Goal: Use online tool/utility

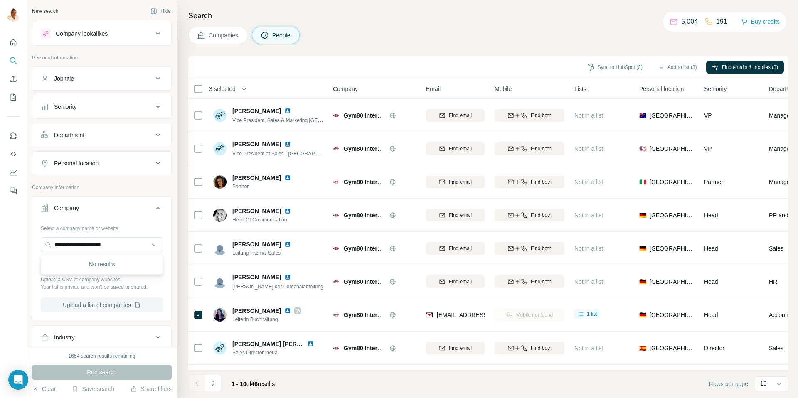
scroll to position [0, 0]
drag, startPoint x: 121, startPoint y: 247, endPoint x: 35, endPoint y: 237, distance: 86.2
click at [35, 238] on div "**********" at bounding box center [101, 271] width 139 height 98
click at [105, 245] on input "text" at bounding box center [102, 244] width 122 height 15
paste input "**********"
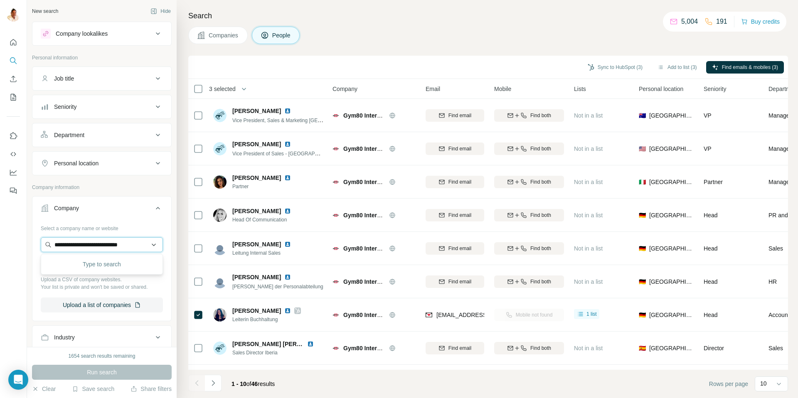
scroll to position [0, 4]
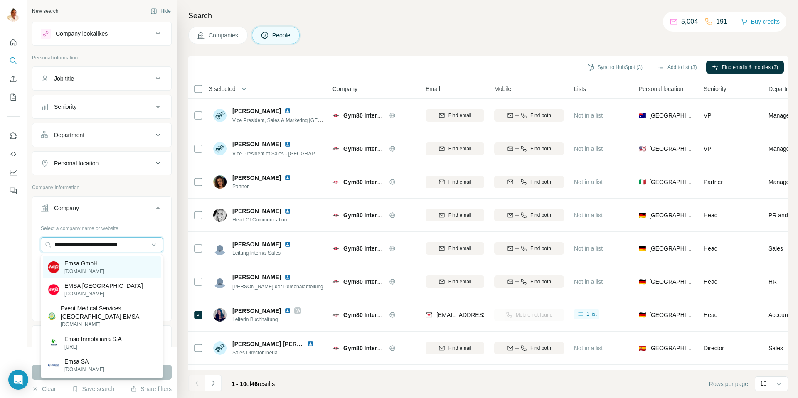
type input "**********"
click at [100, 264] on div "Emsa GmbH [DOMAIN_NAME]" at bounding box center [102, 267] width 118 height 22
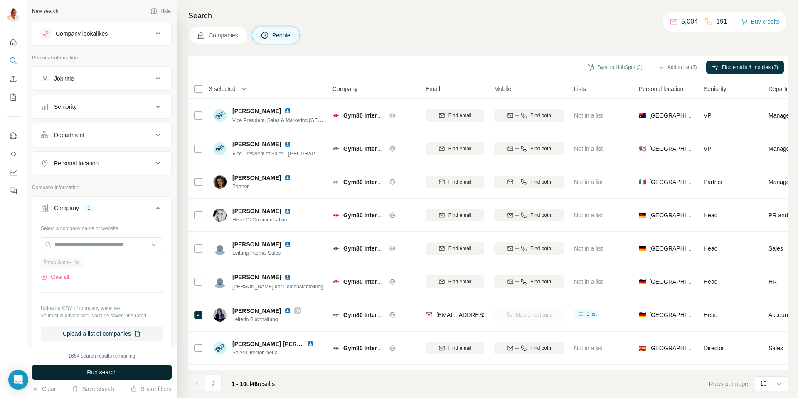
click at [89, 373] on span "Run search" at bounding box center [102, 372] width 30 height 8
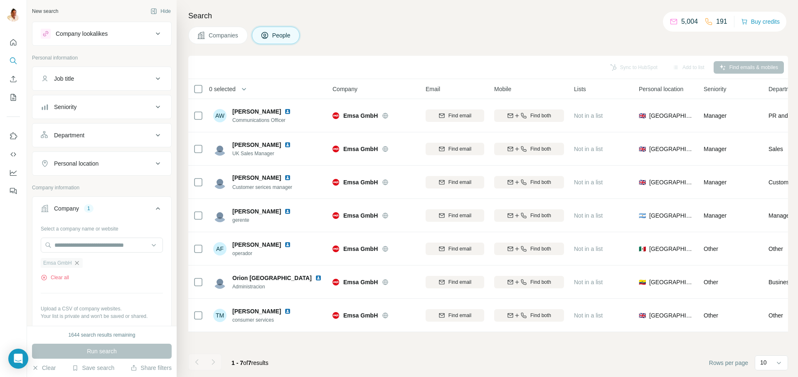
click at [76, 261] on icon "button" at bounding box center [77, 262] width 7 height 7
click at [17, 42] on icon "Quick start" at bounding box center [13, 42] width 8 height 8
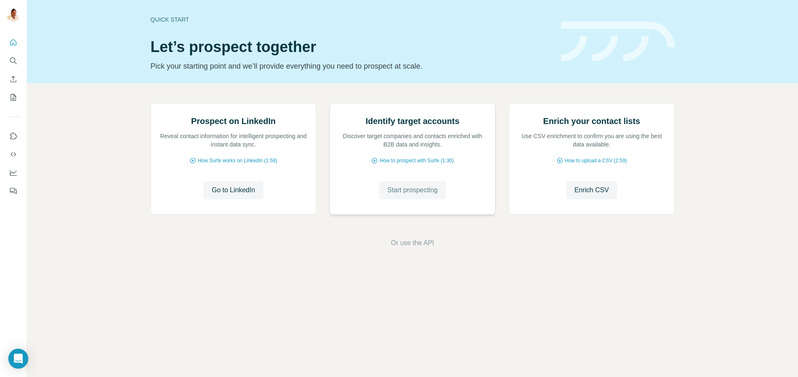
click at [421, 195] on span "Start prospecting" at bounding box center [412, 190] width 50 height 10
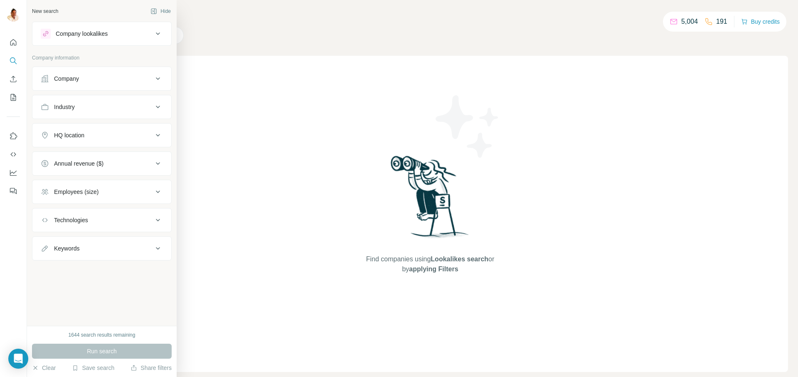
click at [80, 83] on button "Company" at bounding box center [101, 79] width 139 height 20
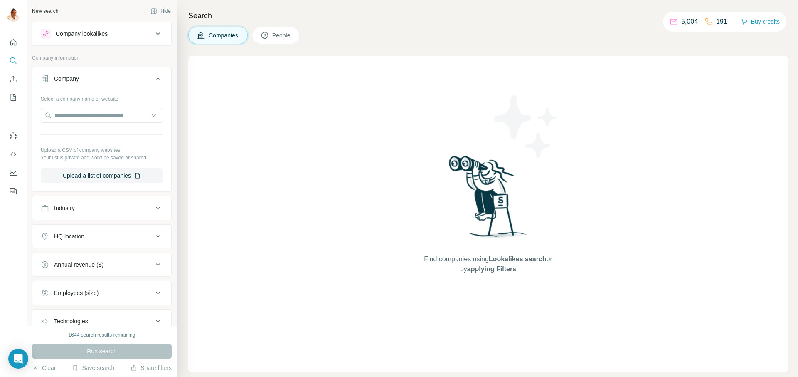
click at [91, 78] on div "Company" at bounding box center [97, 78] width 112 height 8
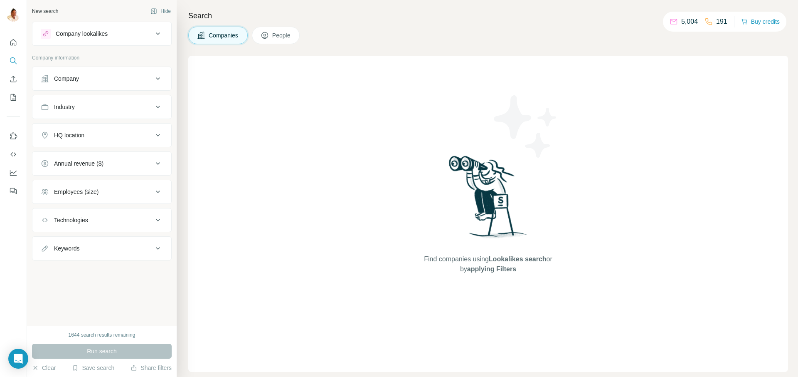
click at [92, 78] on div "Company" at bounding box center [97, 78] width 112 height 8
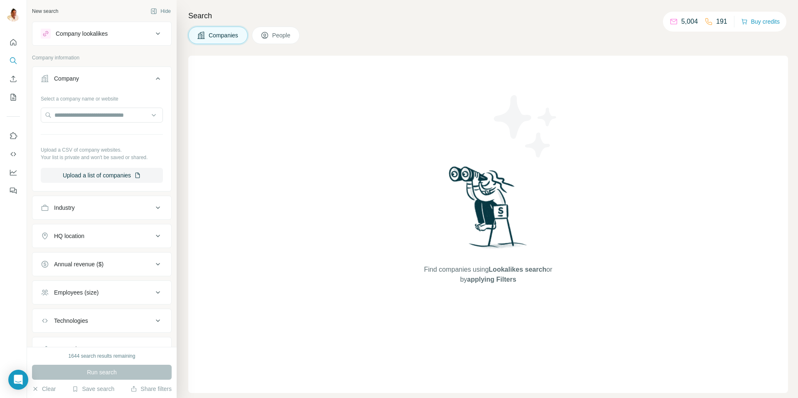
scroll to position [37, 0]
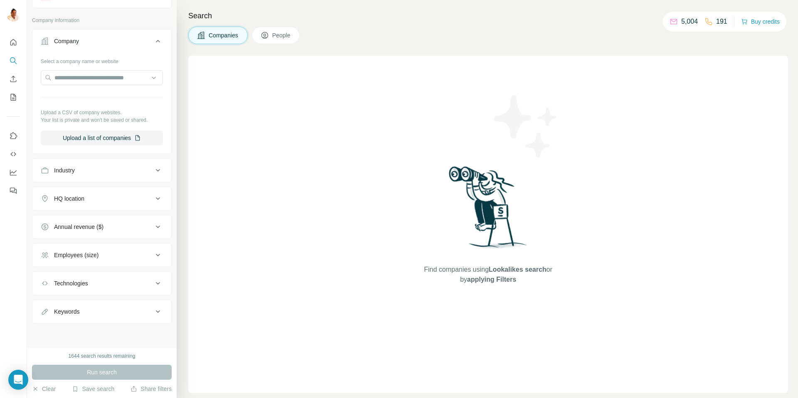
click at [71, 172] on div "Industry" at bounding box center [64, 170] width 21 height 8
click at [156, 165] on icon at bounding box center [158, 170] width 10 height 10
